Goal: Check status: Check status

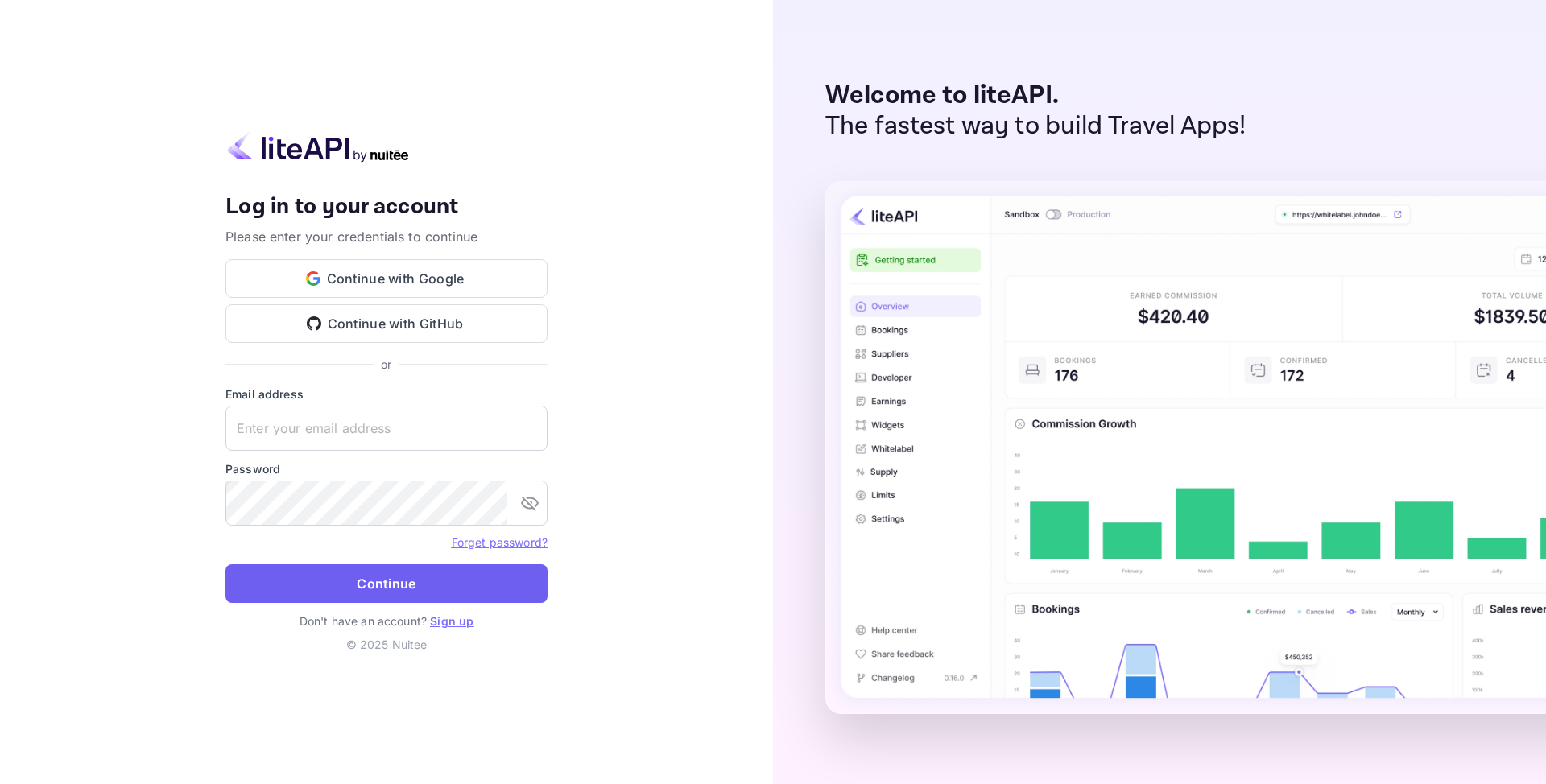
type input "[EMAIL_ADDRESS][DOMAIN_NAME]"
click at [358, 584] on button "Continue" at bounding box center [386, 583] width 322 height 39
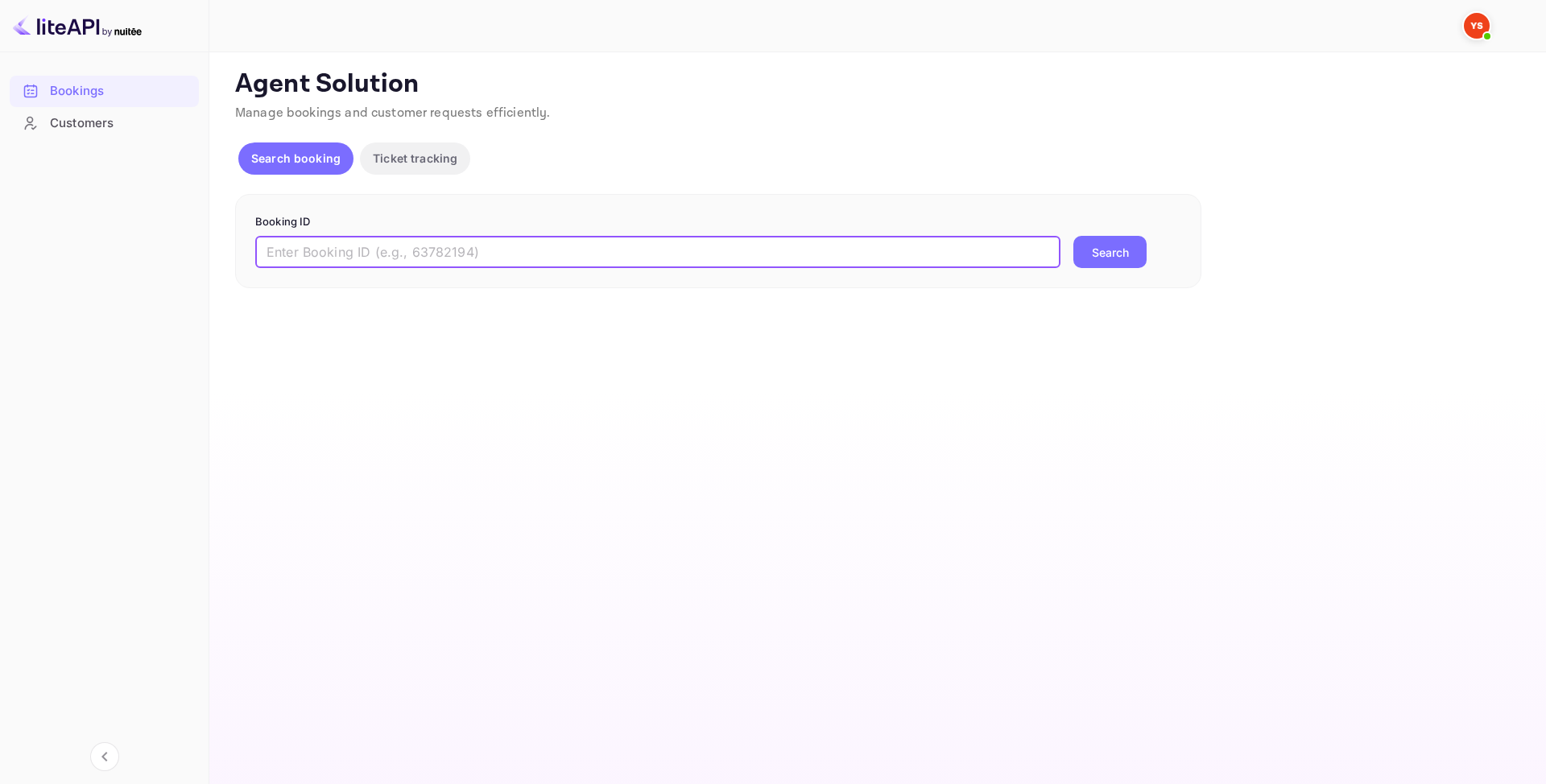
click at [415, 255] on input "text" at bounding box center [658, 252] width 805 height 33
paste input "8609117"
type input "8609117"
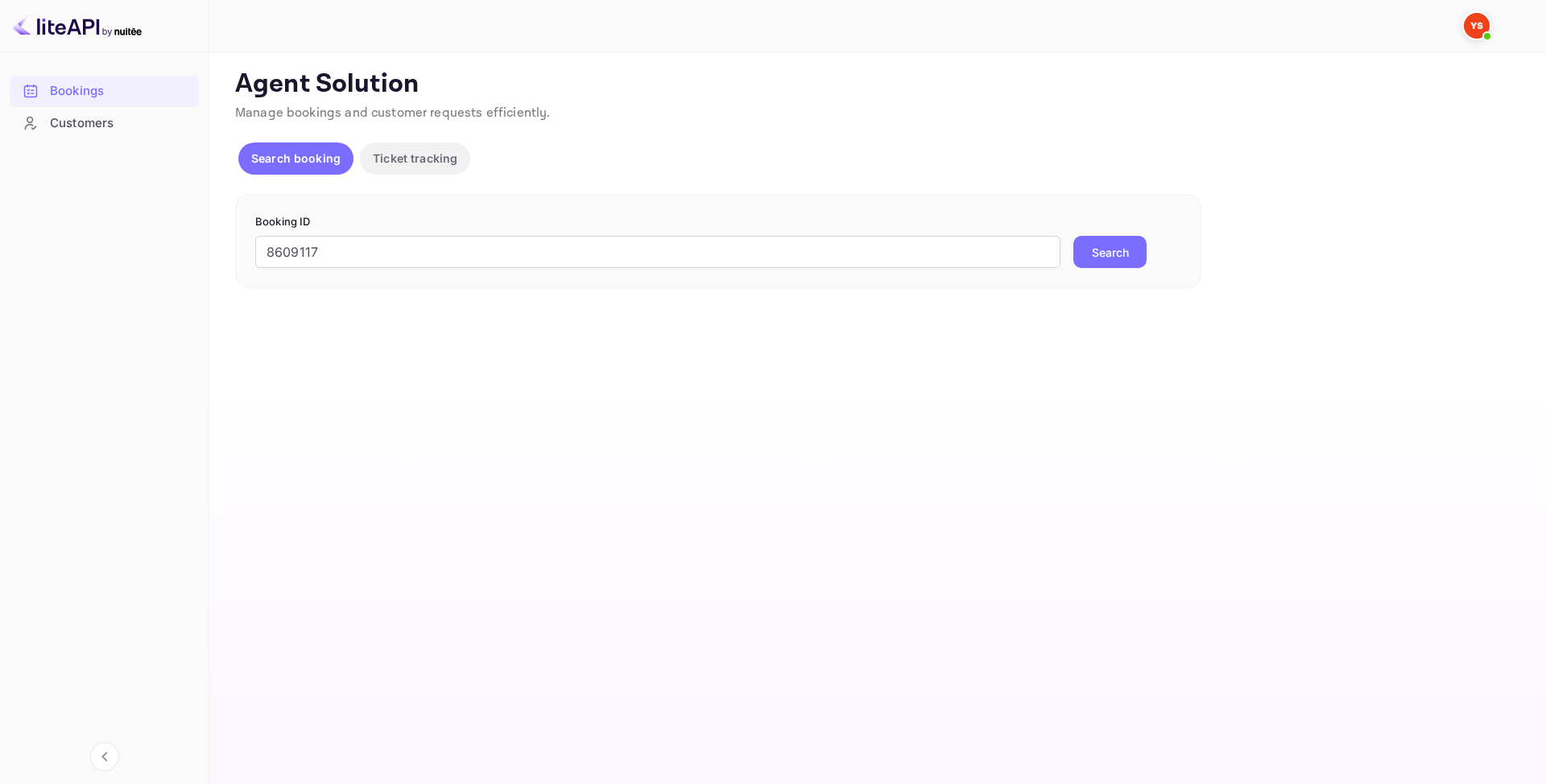
click at [1118, 248] on button "Search" at bounding box center [1109, 252] width 73 height 33
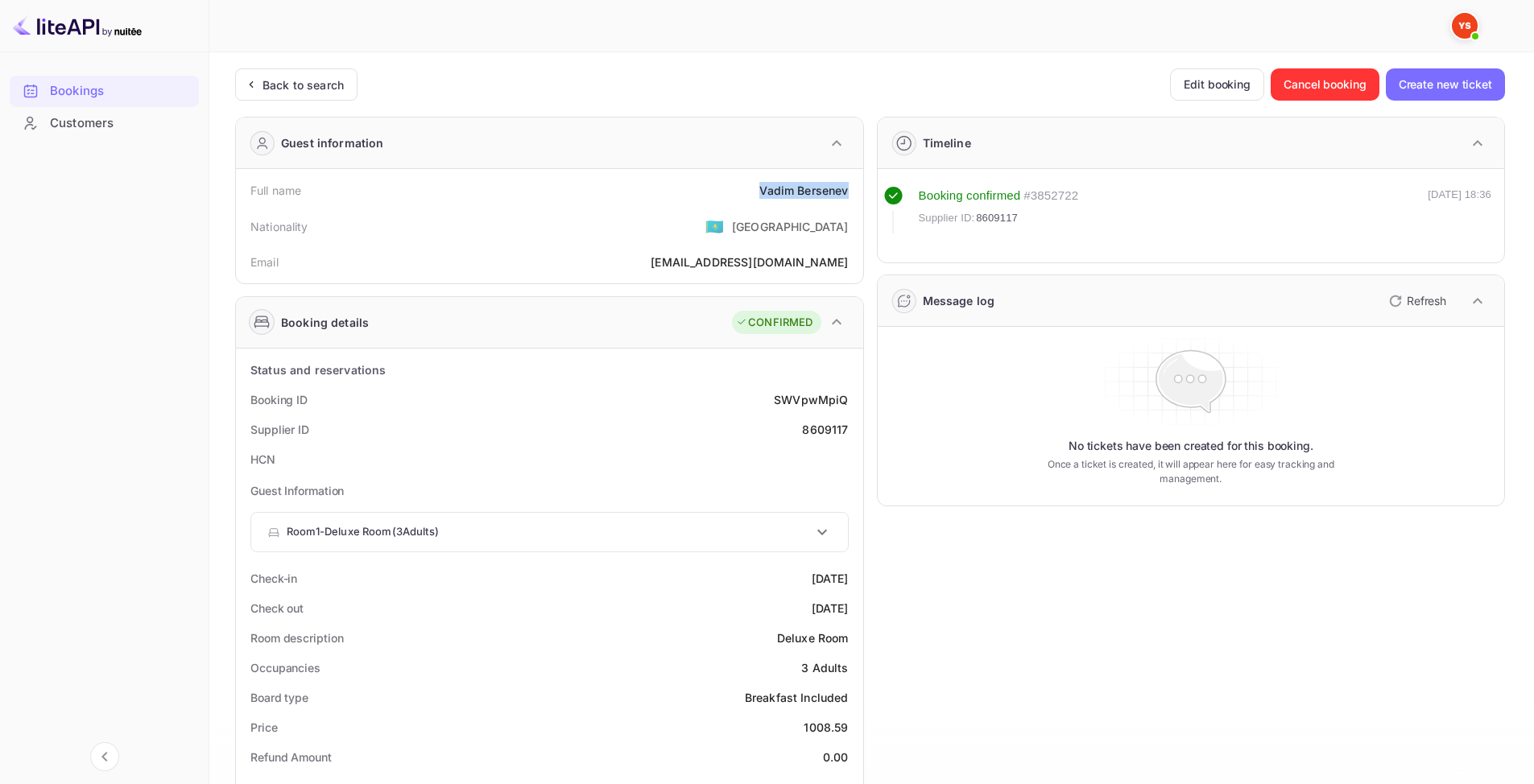
drag, startPoint x: 783, startPoint y: 193, endPoint x: 859, endPoint y: 203, distance: 76.7
click at [859, 203] on div "Full name [PERSON_NAME] Nationality 🇰🇿 [DEMOGRAPHIC_DATA] Email [EMAIL_ADDRESS]…" at bounding box center [549, 226] width 627 height 114
copy div "[PERSON_NAME]"
click at [93, 27] on img at bounding box center [77, 26] width 129 height 26
click at [70, 116] on div "Customers" at bounding box center [121, 124] width 141 height 19
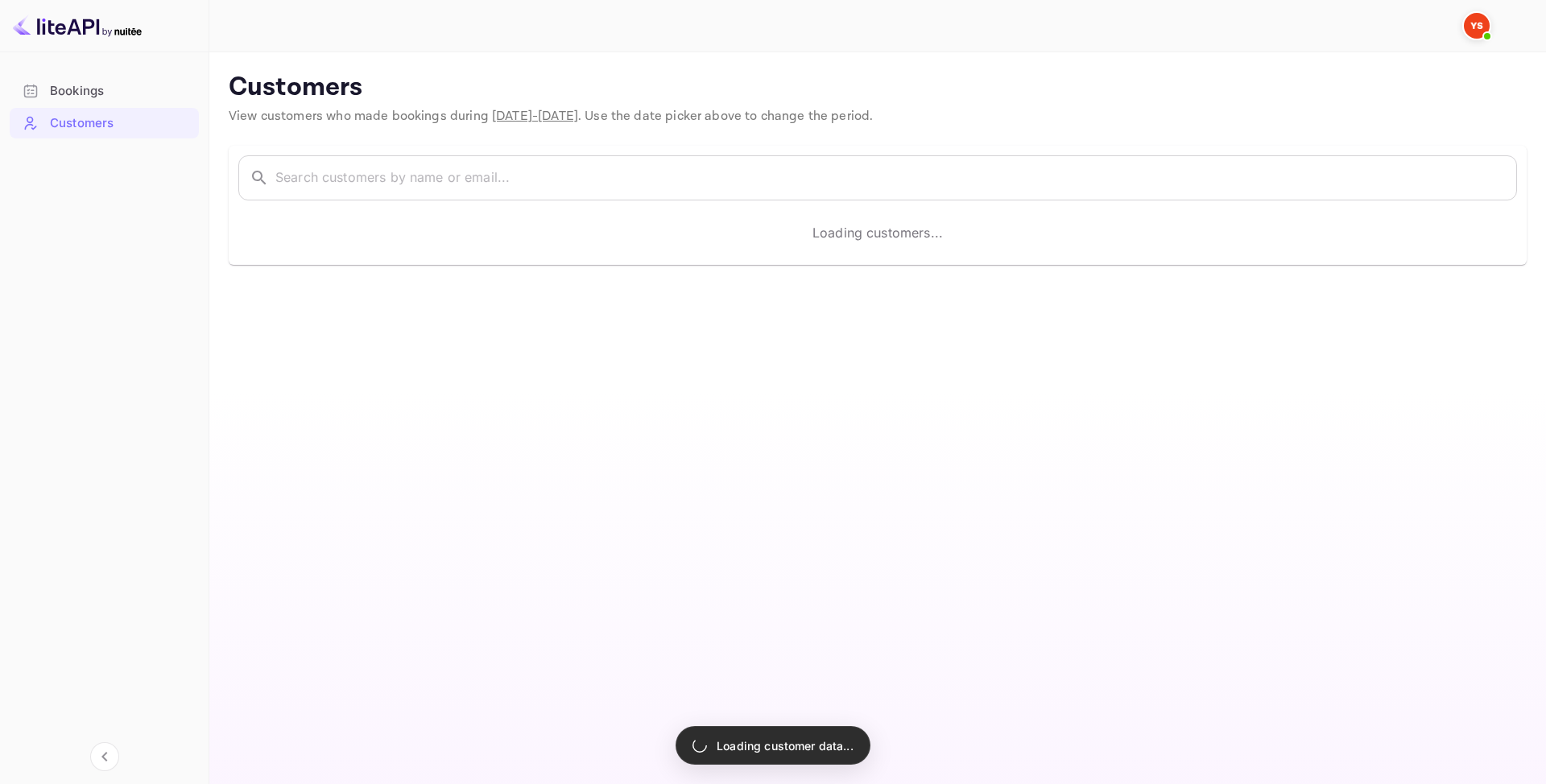
click at [70, 98] on div "Bookings" at bounding box center [121, 91] width 141 height 19
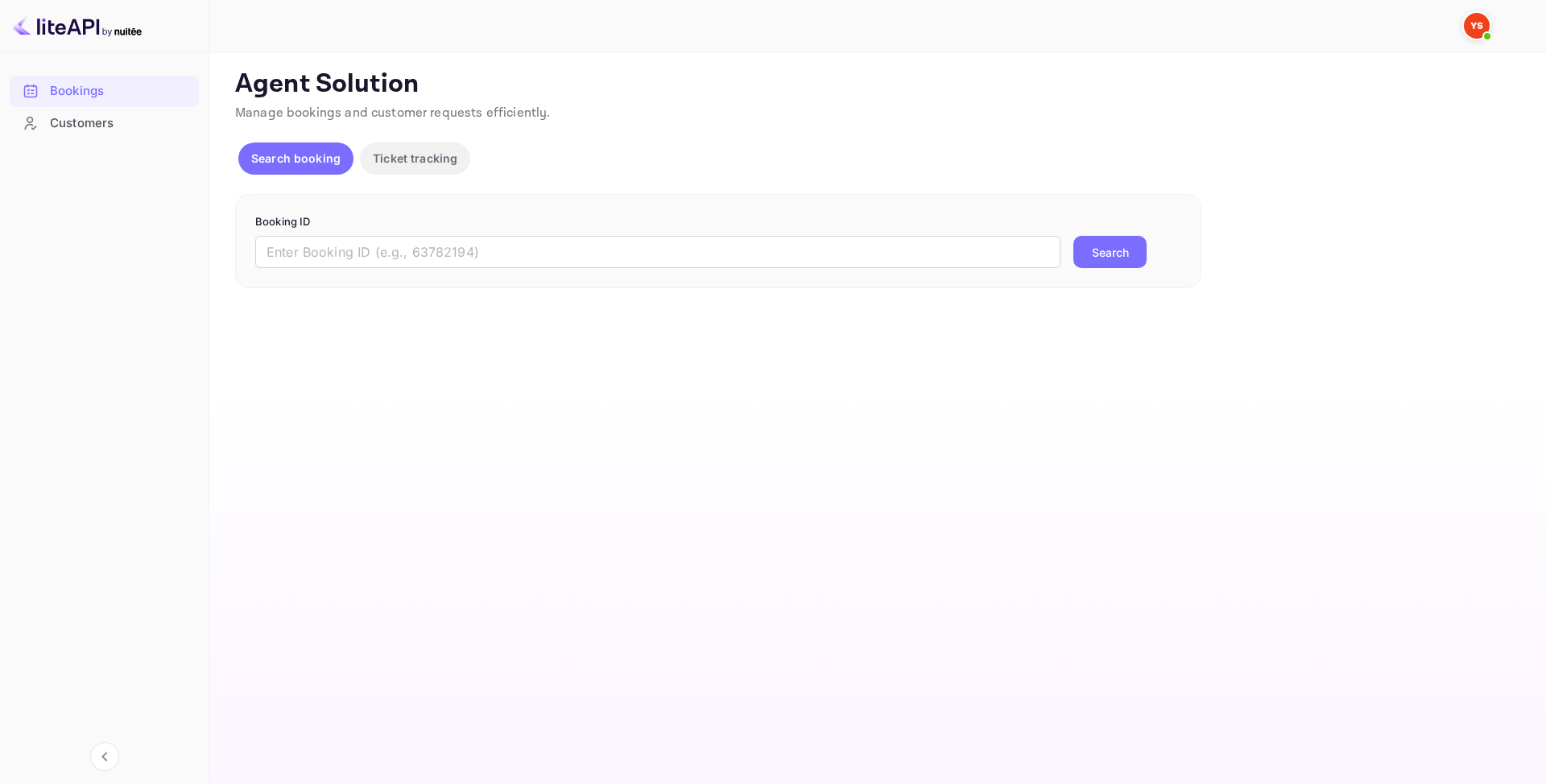
click at [401, 228] on p "Booking ID" at bounding box center [718, 221] width 925 height 16
click at [407, 247] on input "text" at bounding box center [658, 252] width 805 height 33
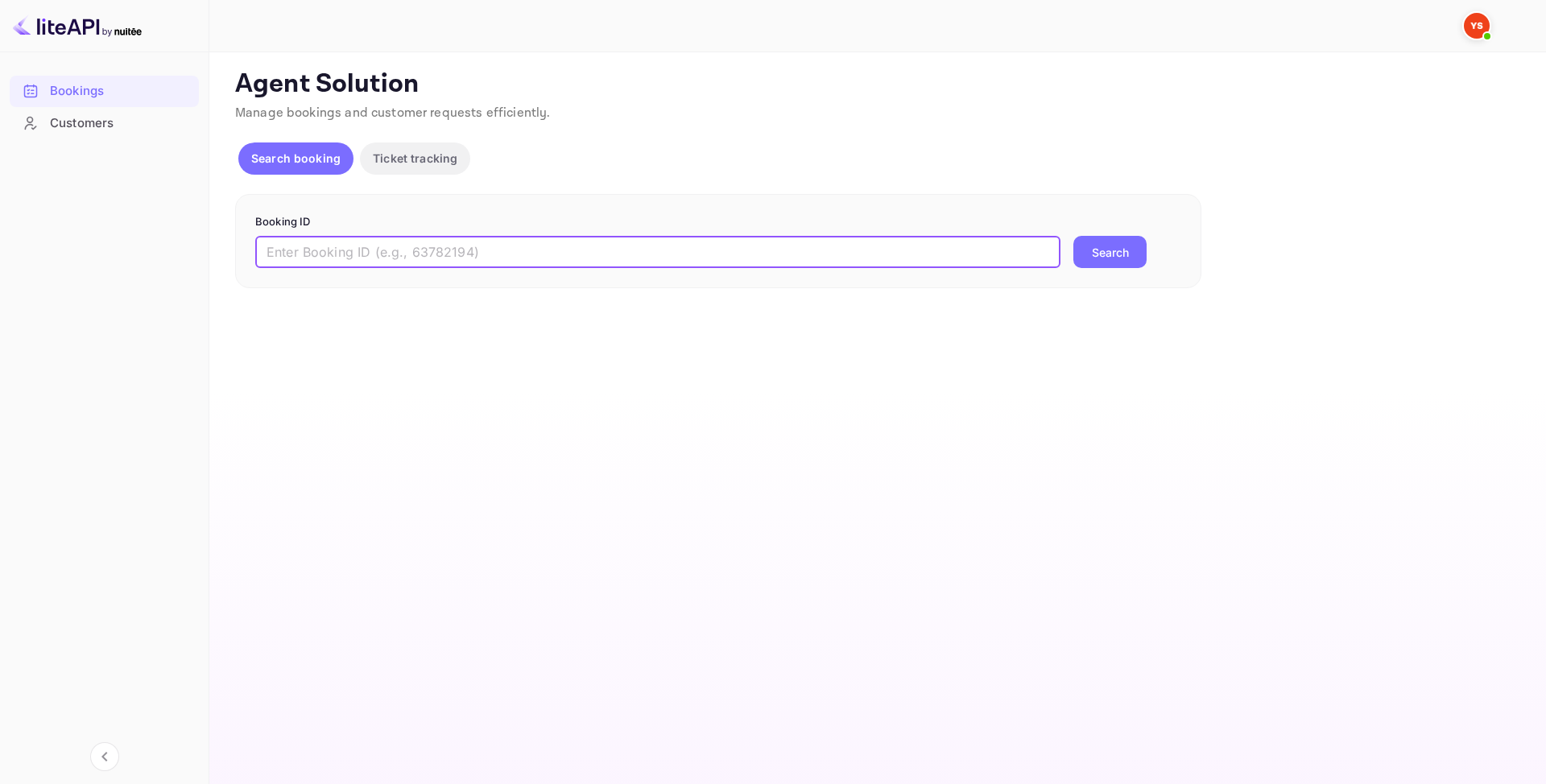
paste input "9416849"
type input "9416849"
click at [1136, 262] on button "Search" at bounding box center [1109, 252] width 73 height 33
